Goal: Check status: Check status

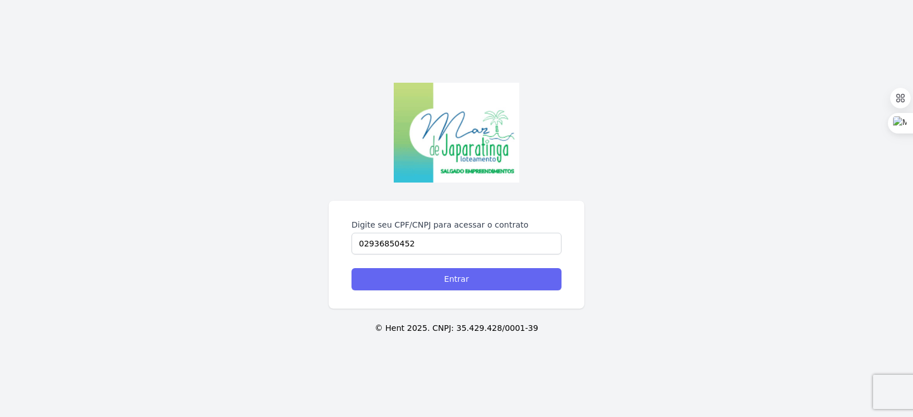
type input "02936850452"
click at [416, 288] on input "Entrar" at bounding box center [457, 279] width 210 height 22
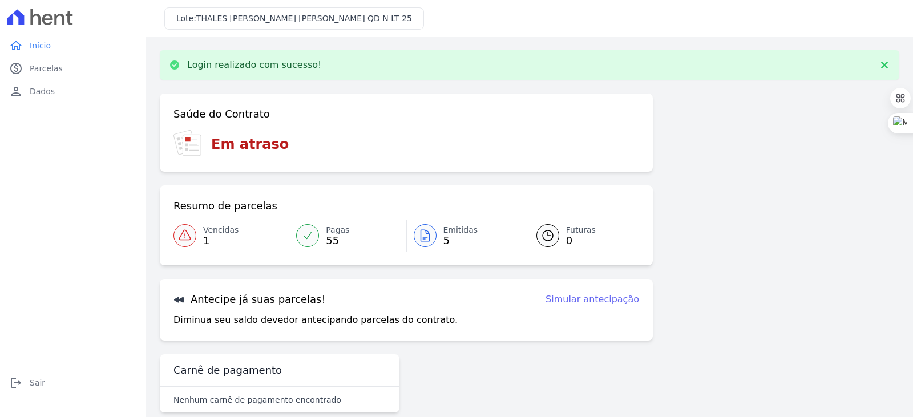
click at [330, 230] on span "Pagas" at bounding box center [337, 230] width 23 height 12
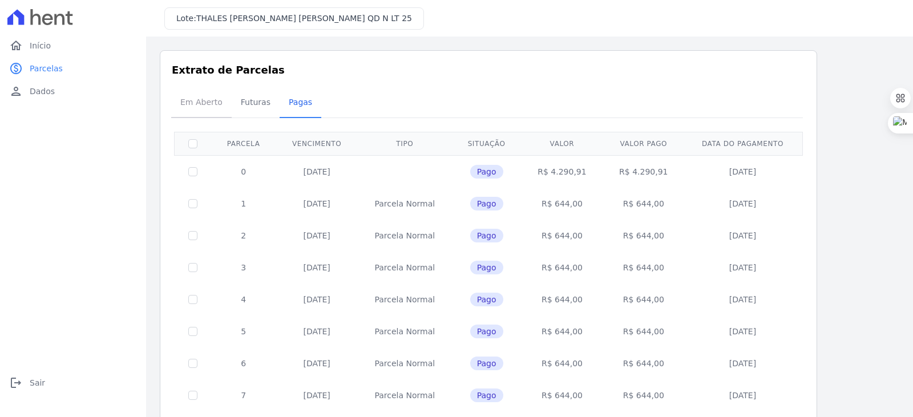
click at [205, 102] on span "Em Aberto" at bounding box center [202, 102] width 56 height 23
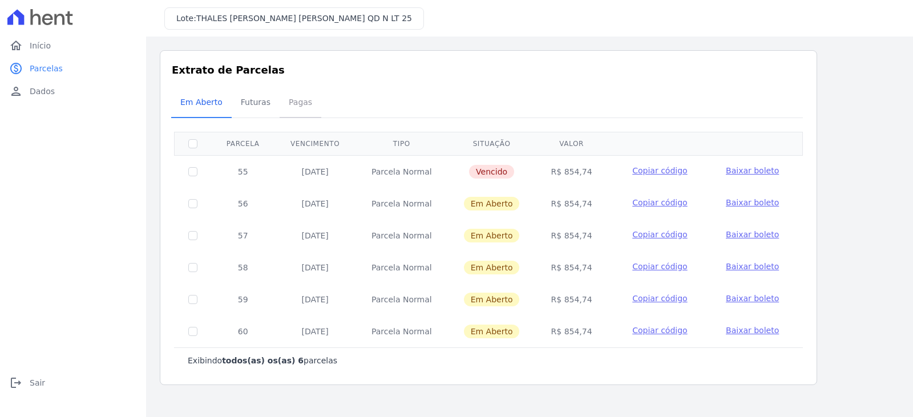
click at [291, 105] on span "Pagas" at bounding box center [300, 102] width 37 height 23
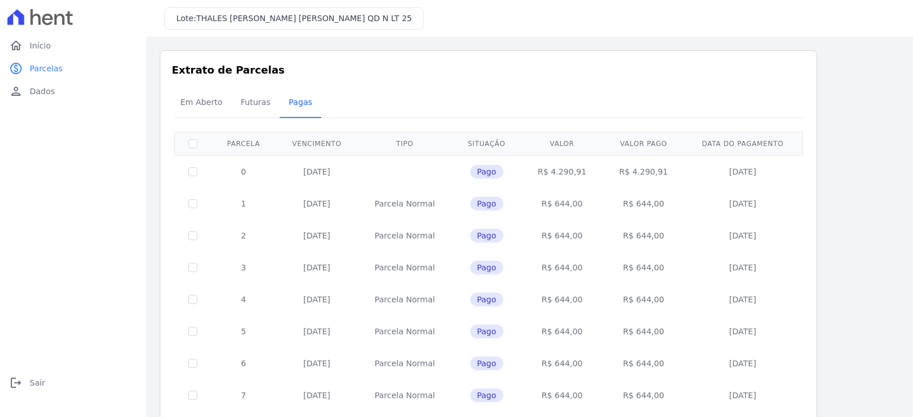
scroll to position [444, 0]
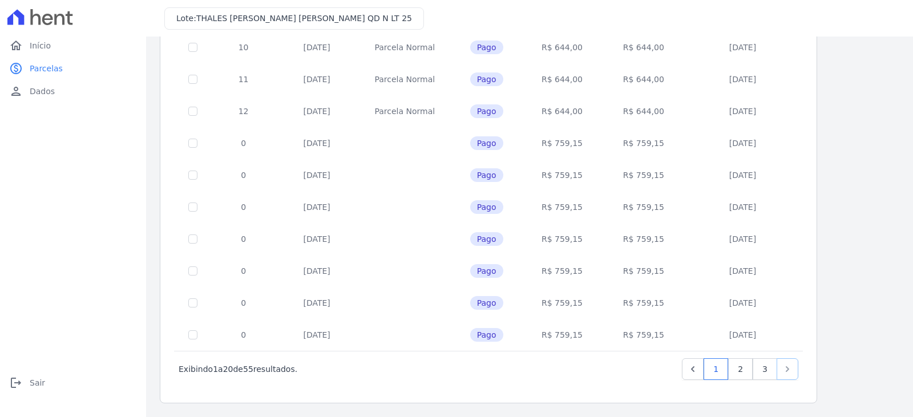
click at [785, 370] on icon "Next" at bounding box center [787, 369] width 11 height 11
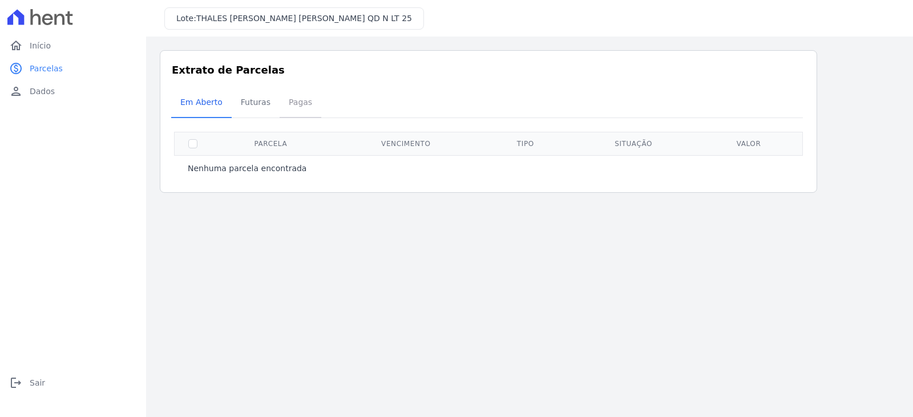
click at [285, 103] on span "Pagas" at bounding box center [300, 102] width 37 height 23
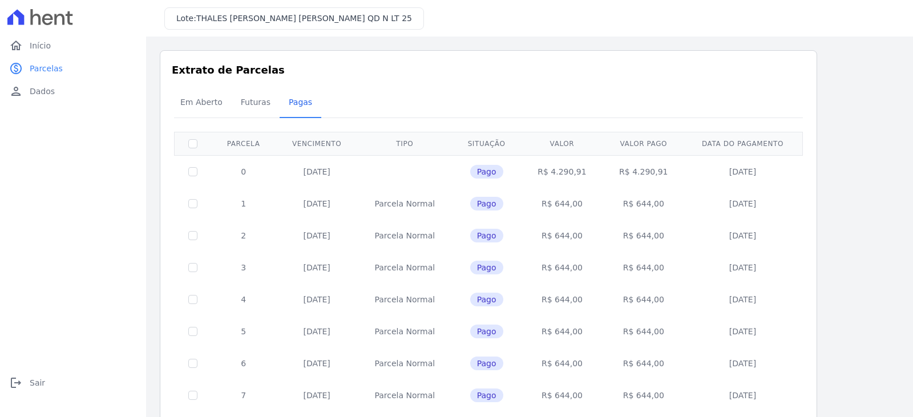
scroll to position [444, 0]
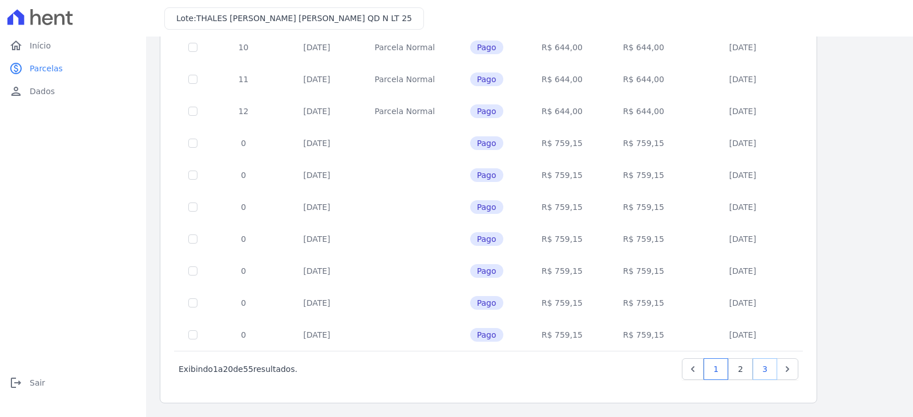
click at [769, 369] on link "3" at bounding box center [765, 369] width 25 height 22
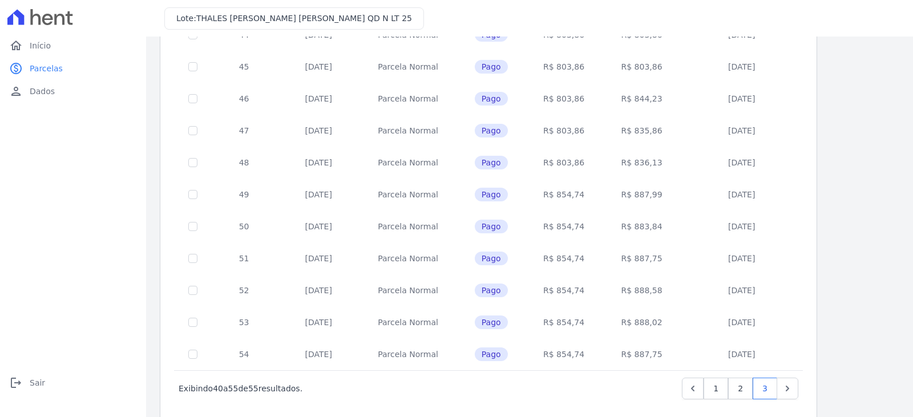
scroll to position [284, 0]
